Goal: Communication & Community: Answer question/provide support

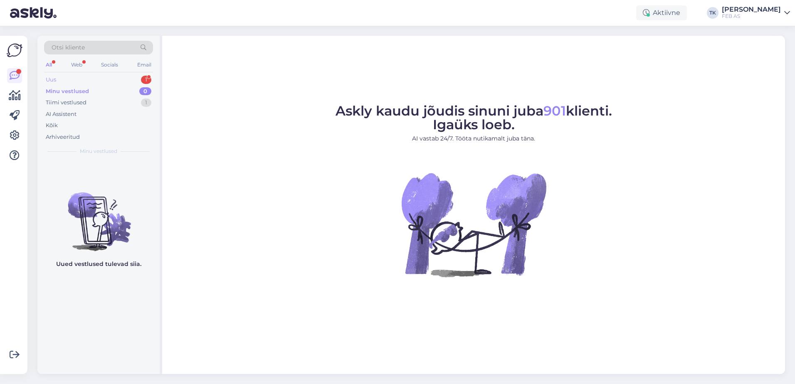
click at [113, 81] on div "Uus 1" at bounding box center [98, 80] width 109 height 12
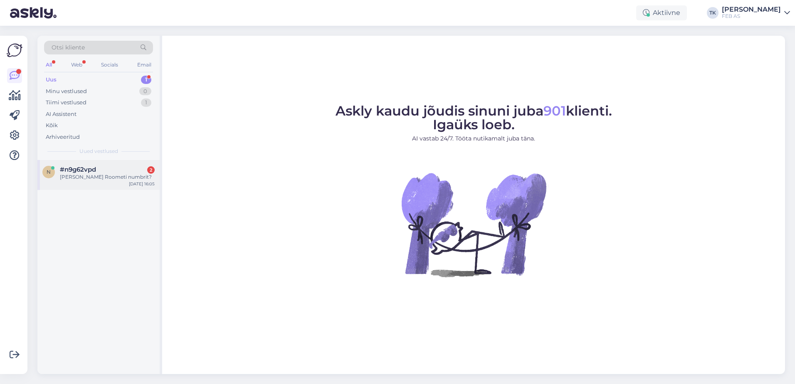
click at [113, 177] on div "[PERSON_NAME] Roometi numbrit?" at bounding box center [107, 176] width 95 height 7
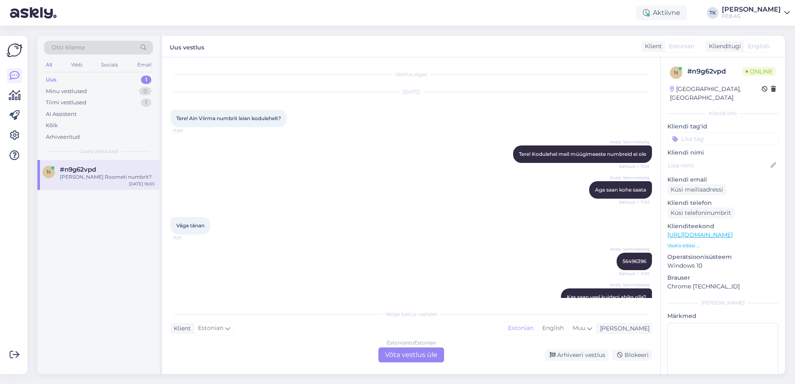
scroll to position [611, 0]
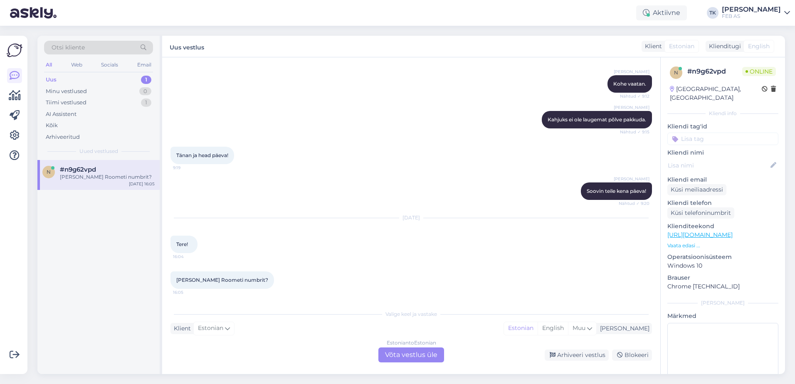
click at [430, 361] on div "Estonian to Estonian Võta vestlus üle" at bounding box center [411, 354] width 66 height 15
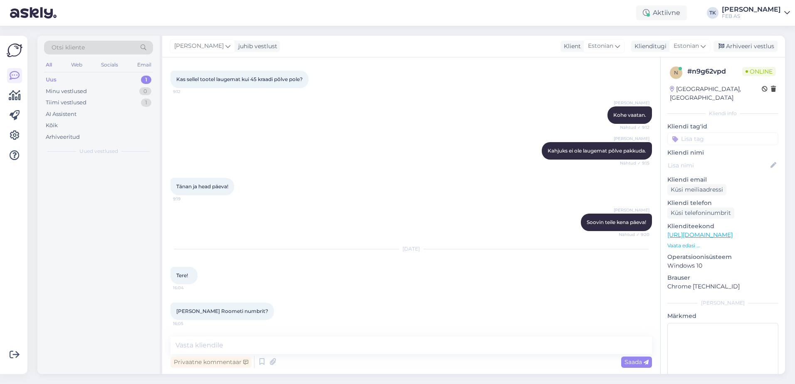
scroll to position [579, 0]
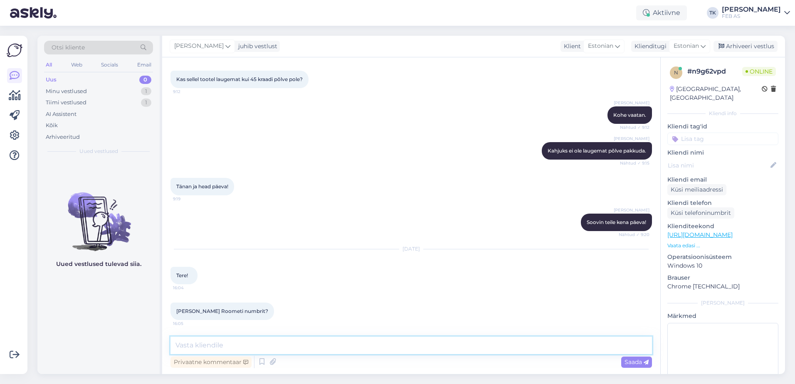
click at [365, 346] on textarea at bounding box center [410, 345] width 481 height 17
type textarea "Tere! Kohe [PERSON_NAME]"
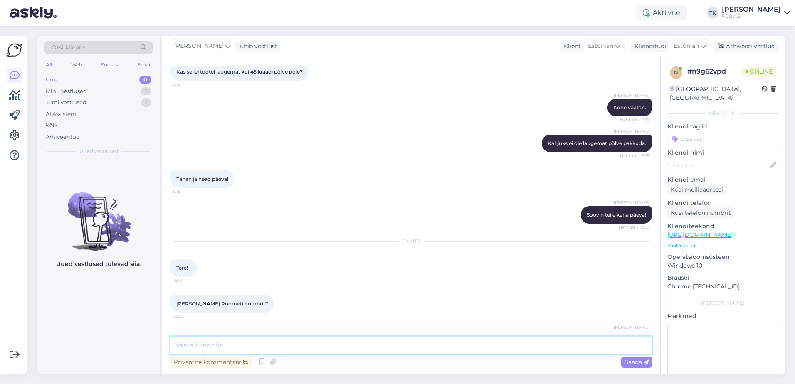
scroll to position [615, 0]
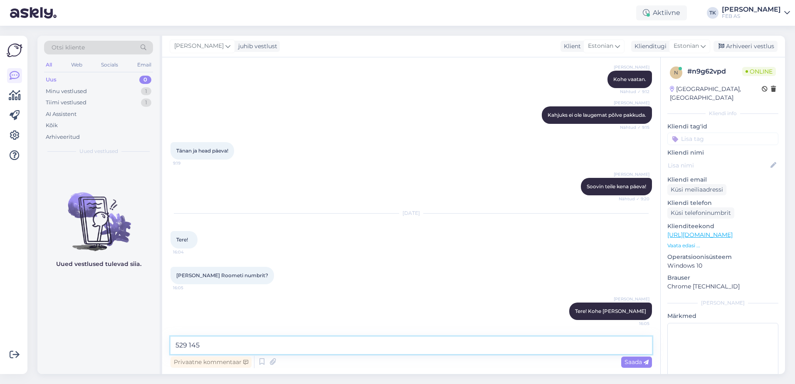
type textarea "529 1452"
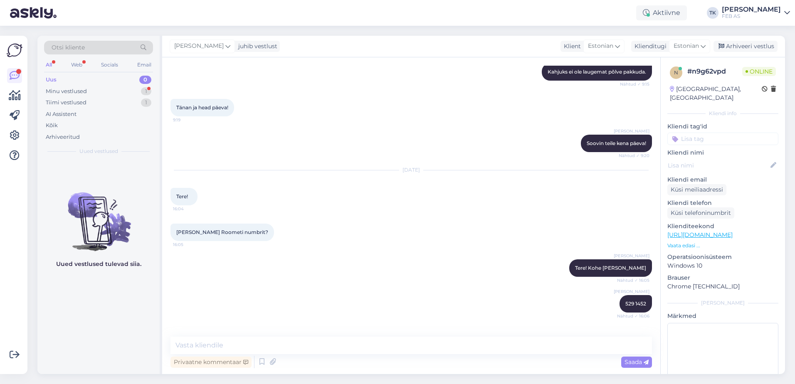
scroll to position [687, 0]
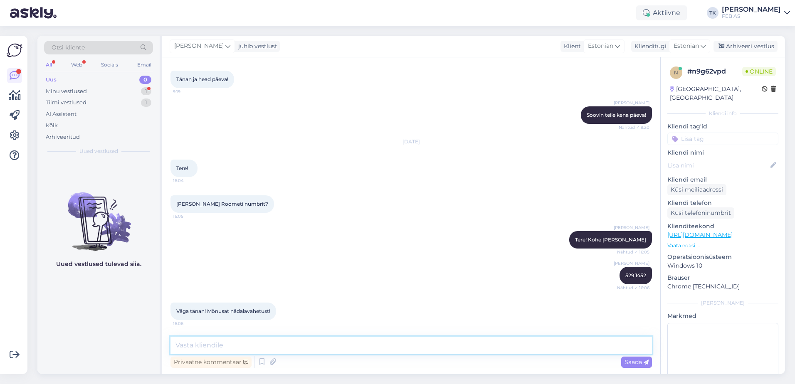
click at [294, 342] on textarea at bounding box center [410, 345] width 481 height 17
type textarea "Teile ka!"
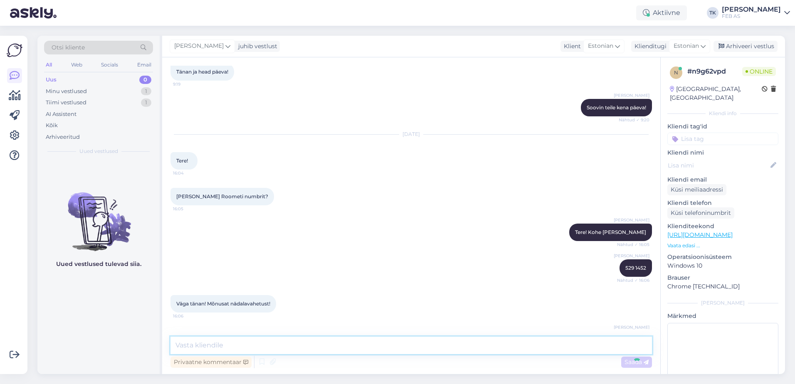
scroll to position [722, 0]
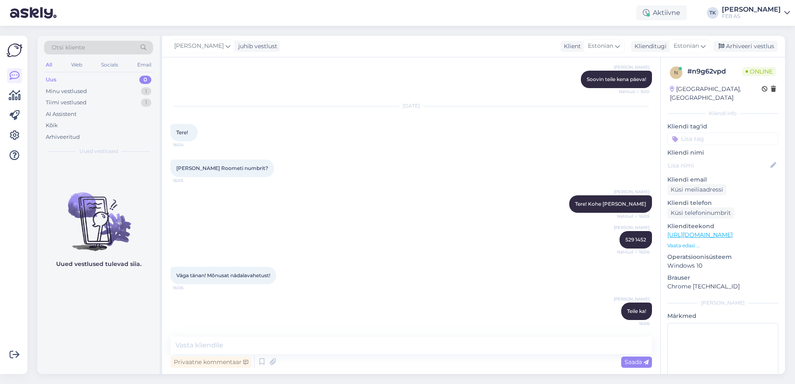
click at [769, 17] on div "FEB AS" at bounding box center [751, 16] width 59 height 7
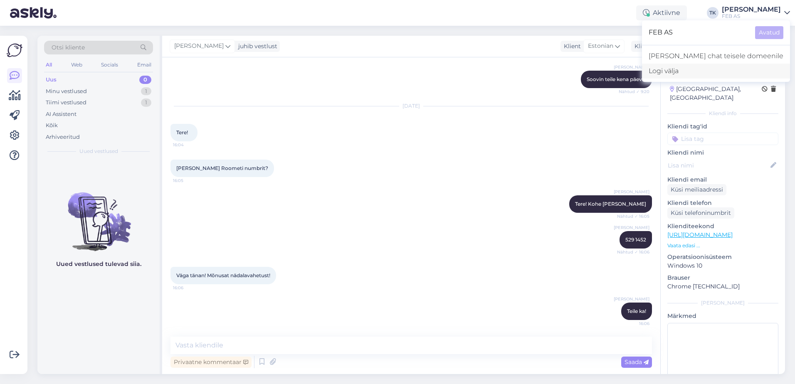
click at [718, 72] on div "Logi välja" at bounding box center [716, 71] width 148 height 15
